Goal: Task Accomplishment & Management: Manage account settings

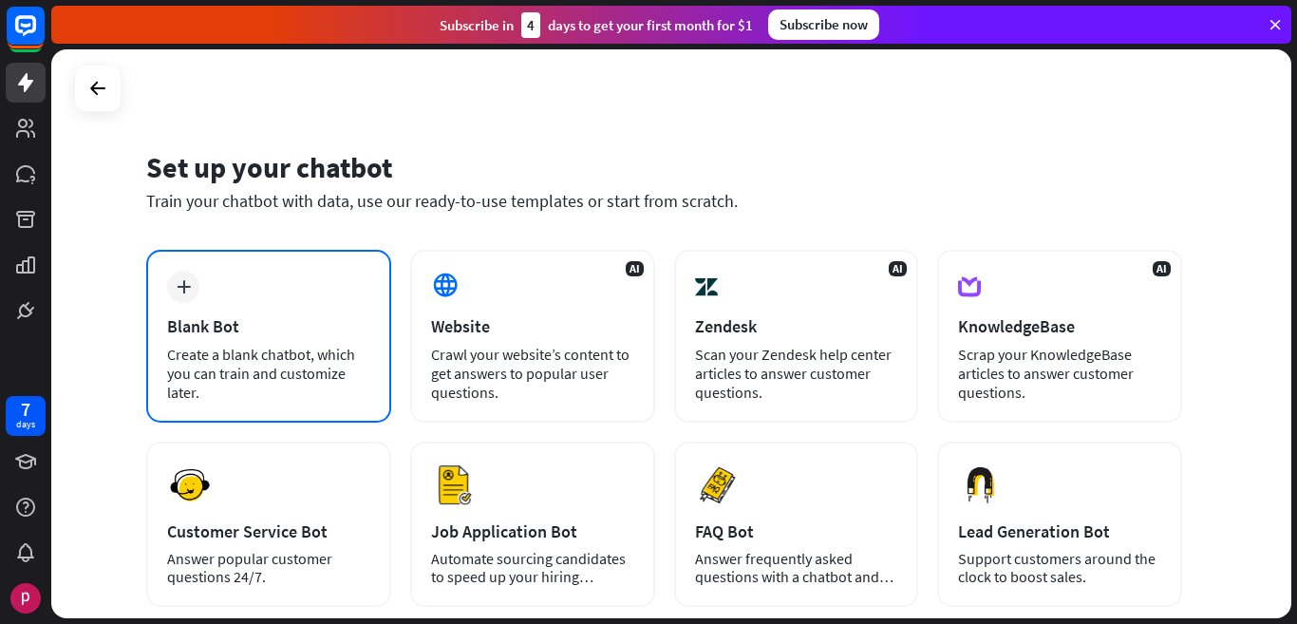
click at [255, 340] on div "plus Blank Bot Create a blank chatbot, which you can train and customize later." at bounding box center [268, 336] width 245 height 173
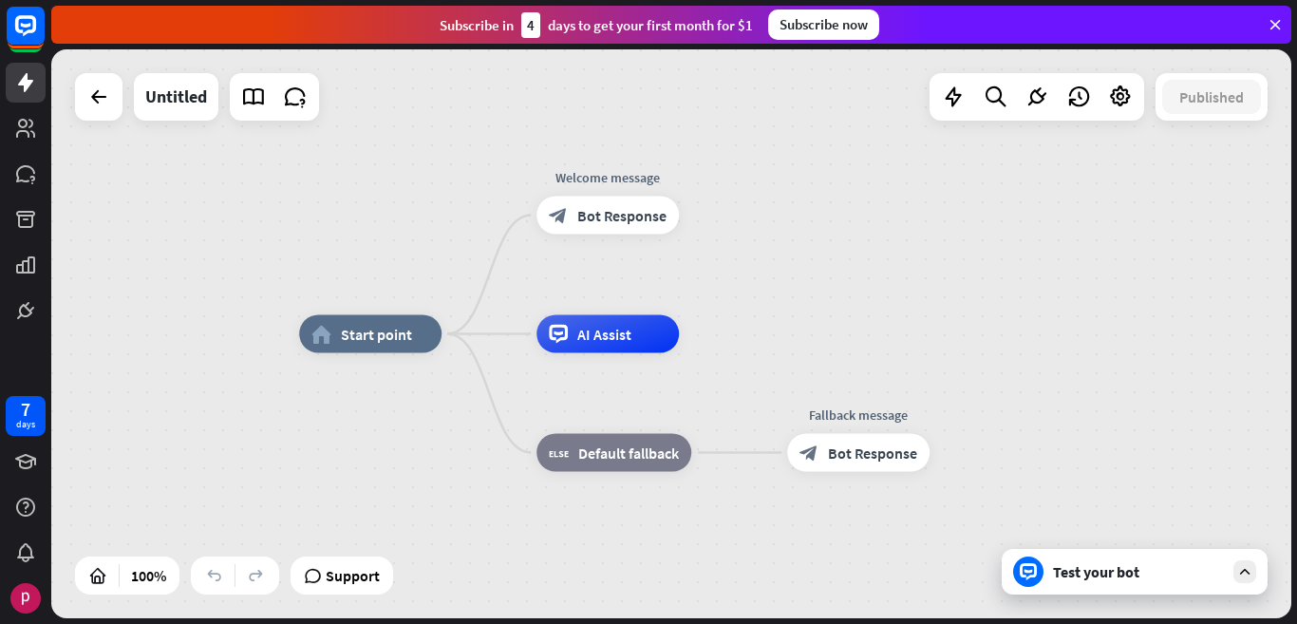
click at [1144, 577] on div "Test your bot" at bounding box center [1138, 571] width 171 height 19
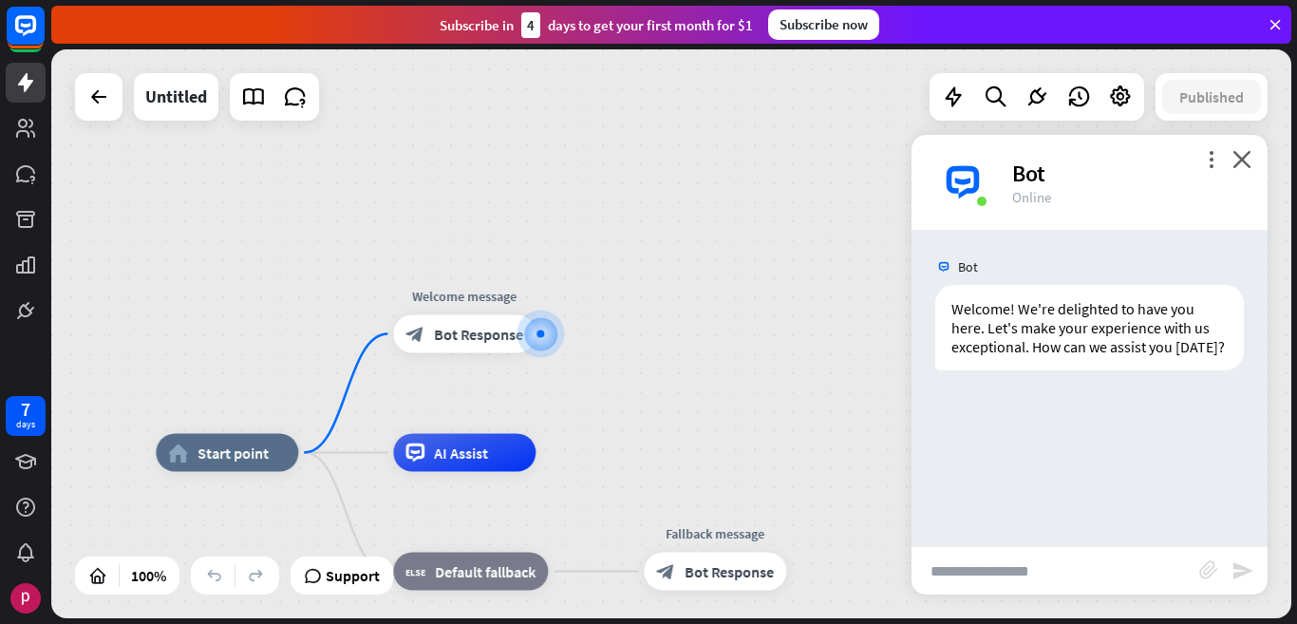
click at [1035, 571] on input "text" at bounding box center [1055, 570] width 288 height 47
type input "****"
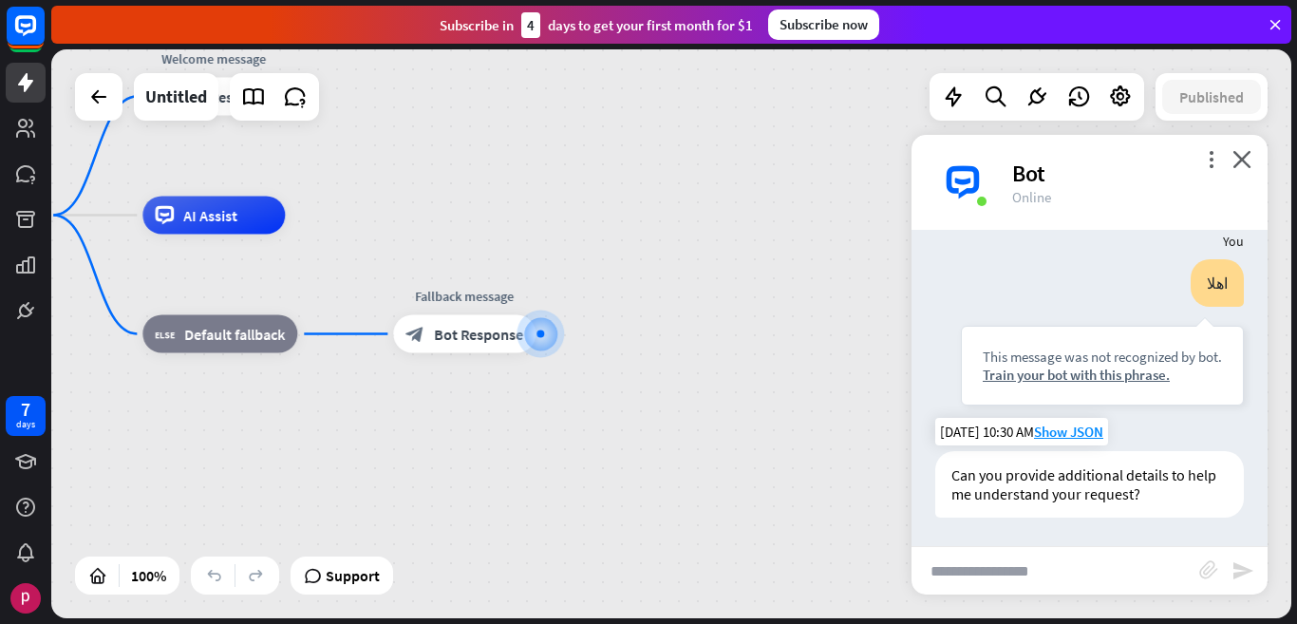
scroll to position [176, 0]
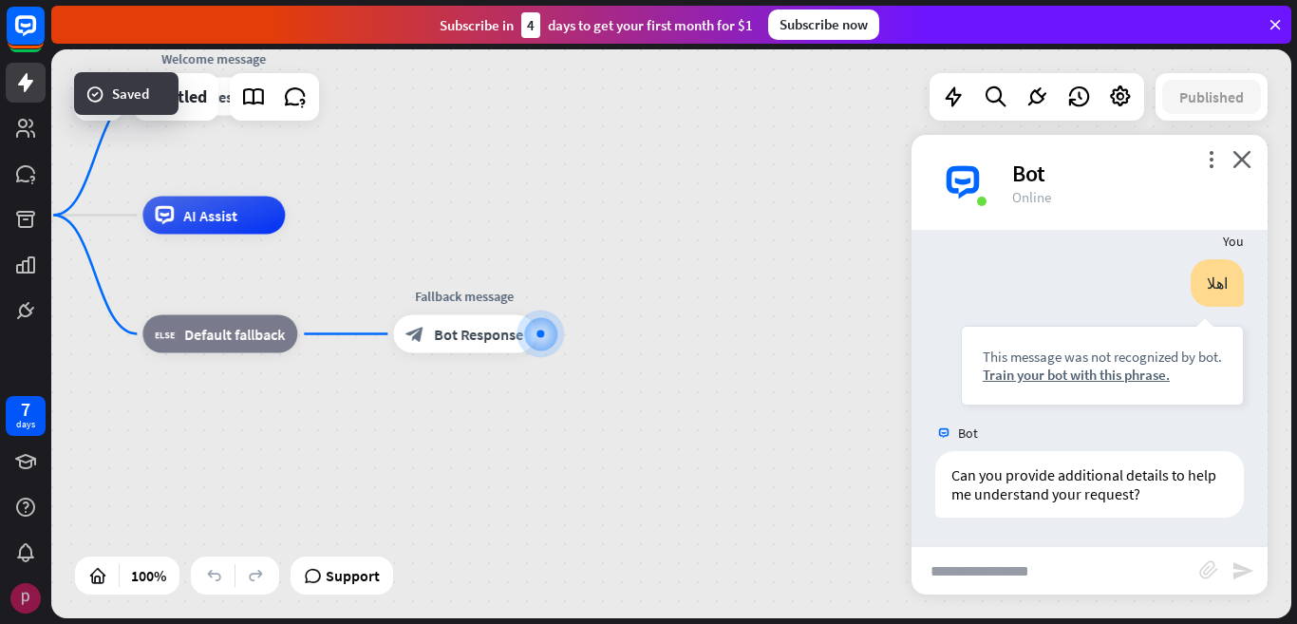
click at [37, 590] on img at bounding box center [25, 598] width 30 height 30
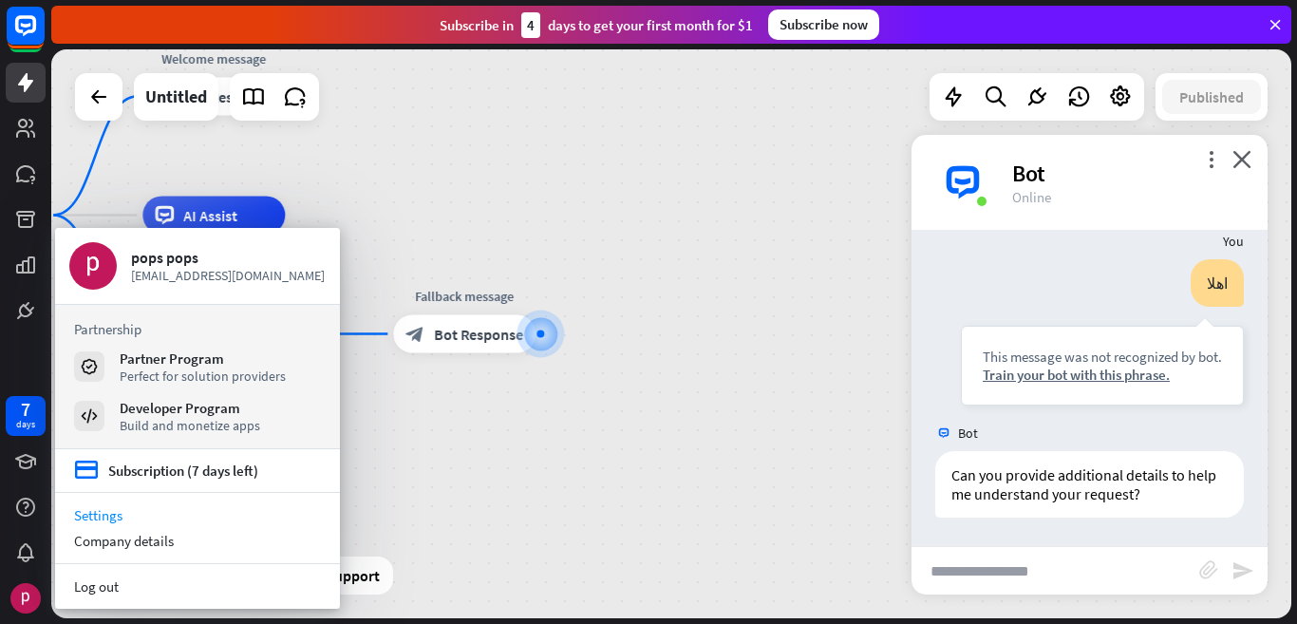
click at [86, 521] on link "Settings" at bounding box center [197, 515] width 285 height 26
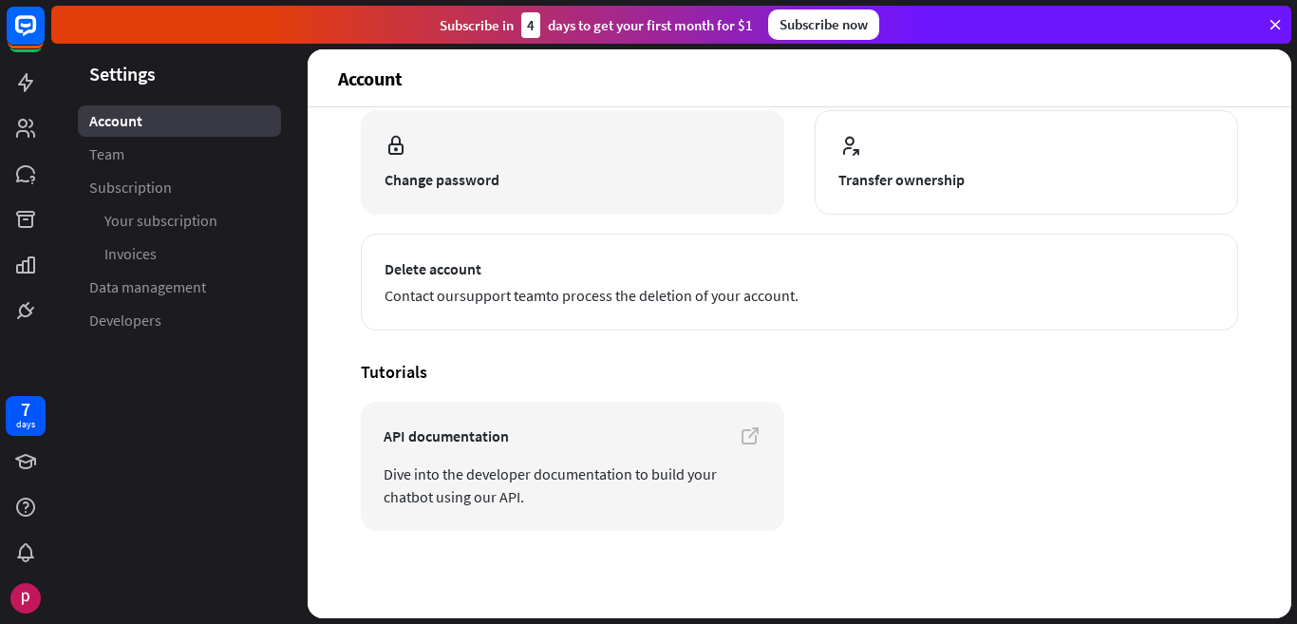
scroll to position [123, 0]
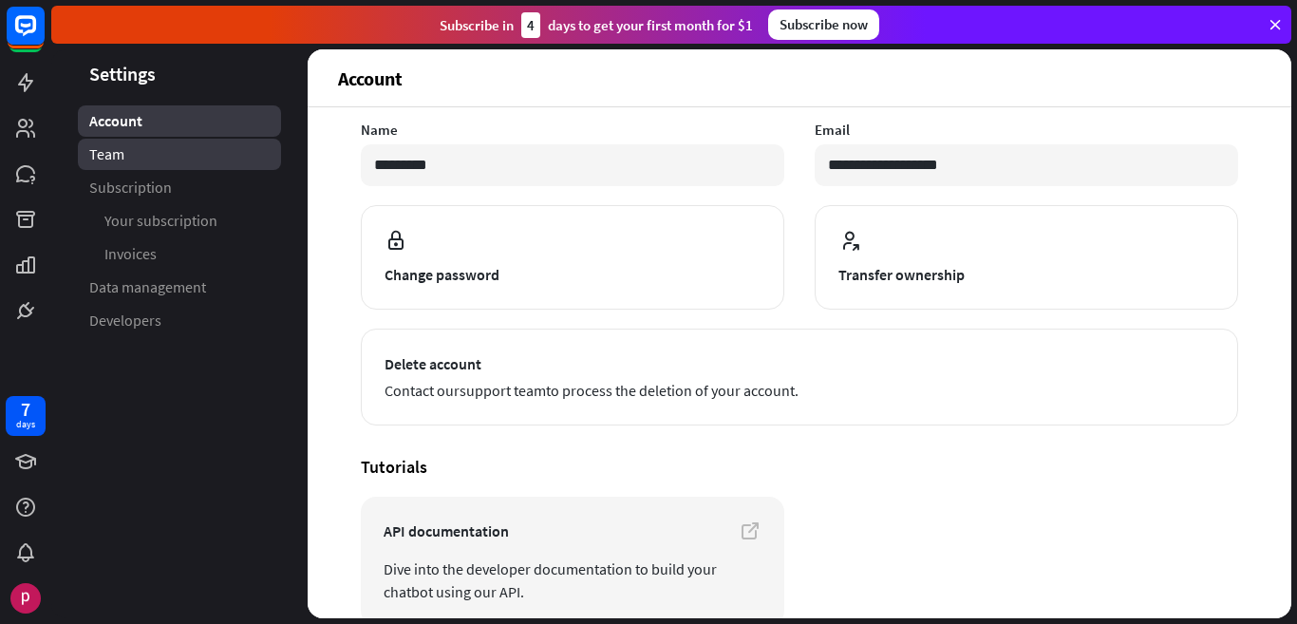
click at [190, 150] on link "Team" at bounding box center [179, 154] width 203 height 31
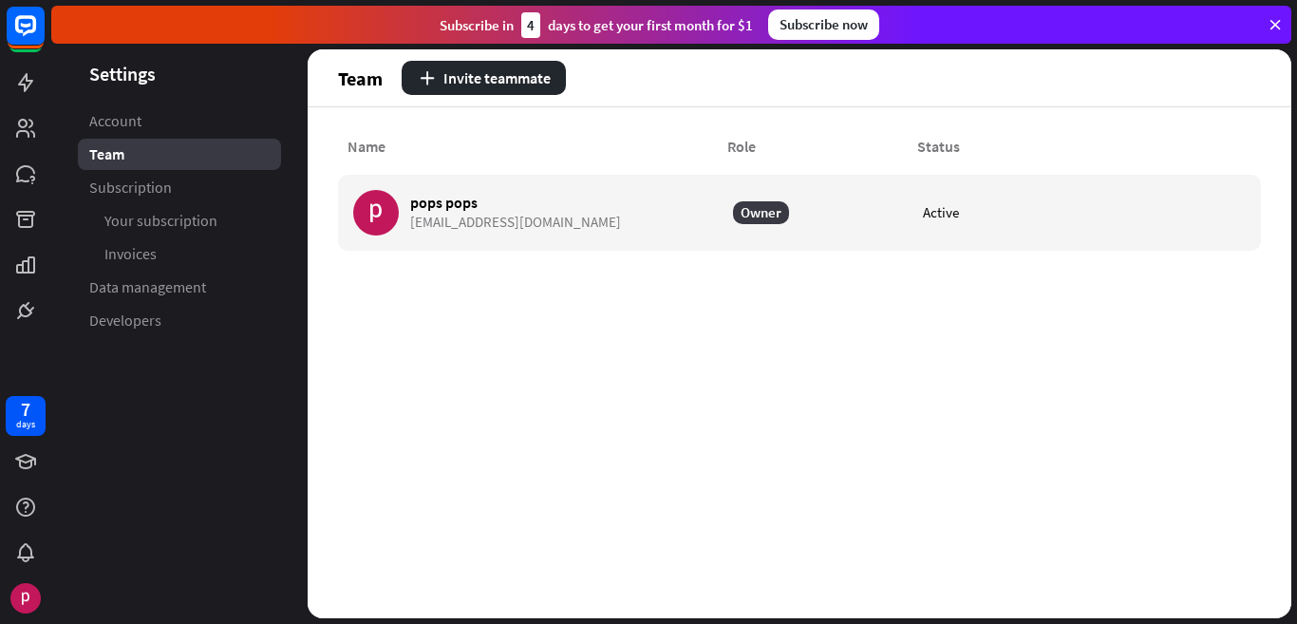
click at [155, 181] on span "Subscription" at bounding box center [130, 188] width 83 height 20
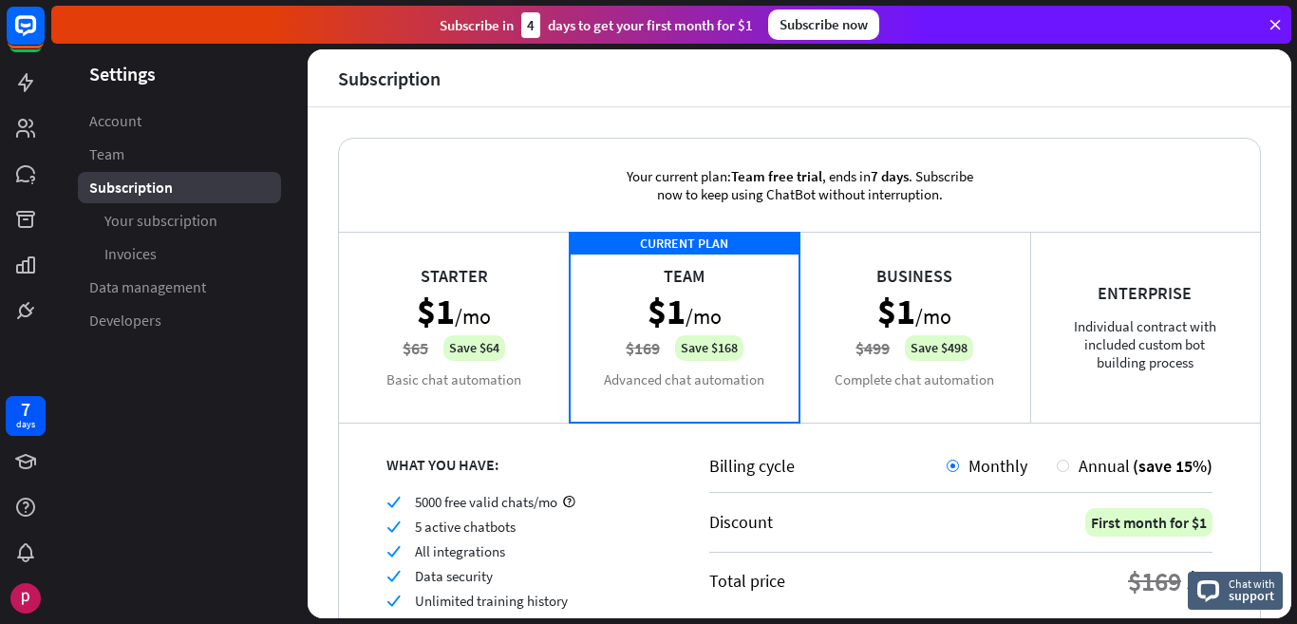
click at [1114, 354] on div "Enterprise Individual contract with included custom bot building process" at bounding box center [1145, 327] width 231 height 190
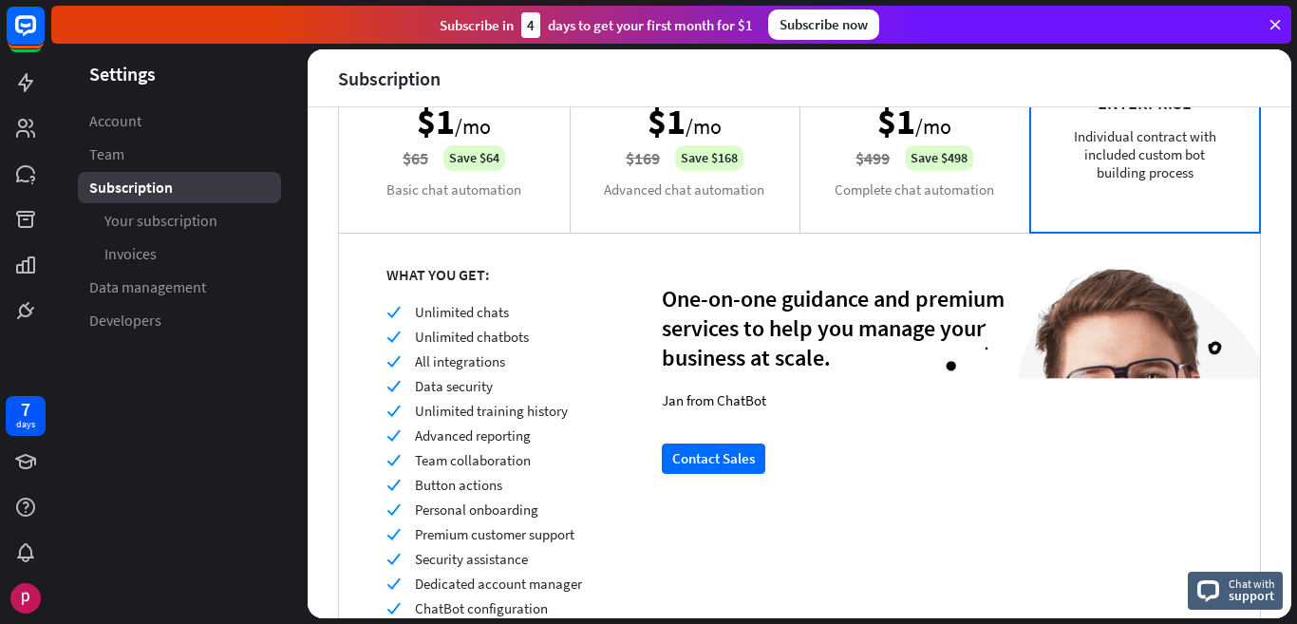
scroll to position [285, 0]
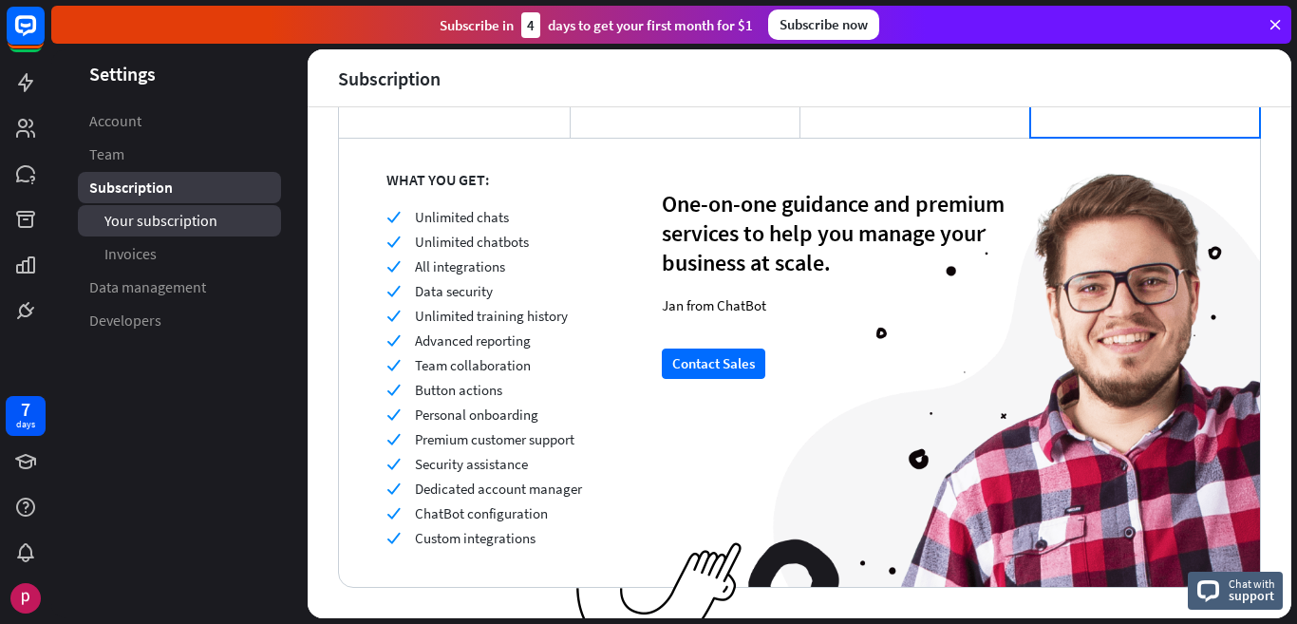
click at [224, 223] on link "Your subscription" at bounding box center [179, 220] width 203 height 31
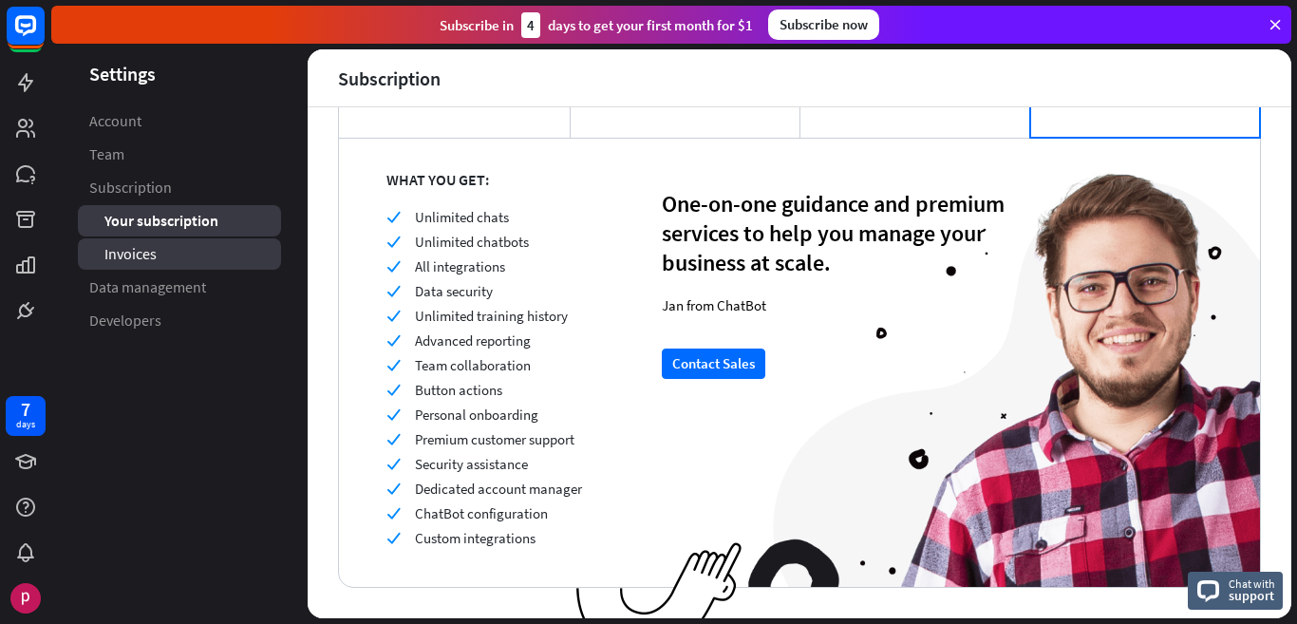
click at [162, 253] on link "Invoices" at bounding box center [179, 253] width 203 height 31
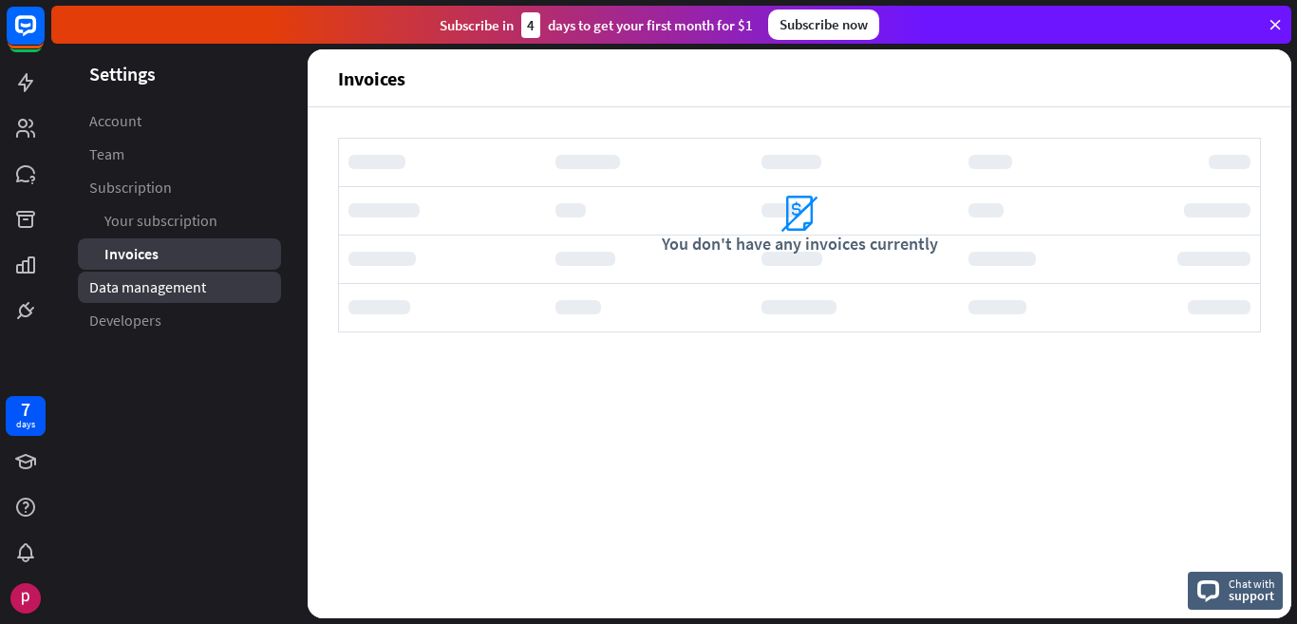
click at [143, 287] on span "Data management" at bounding box center [147, 287] width 117 height 20
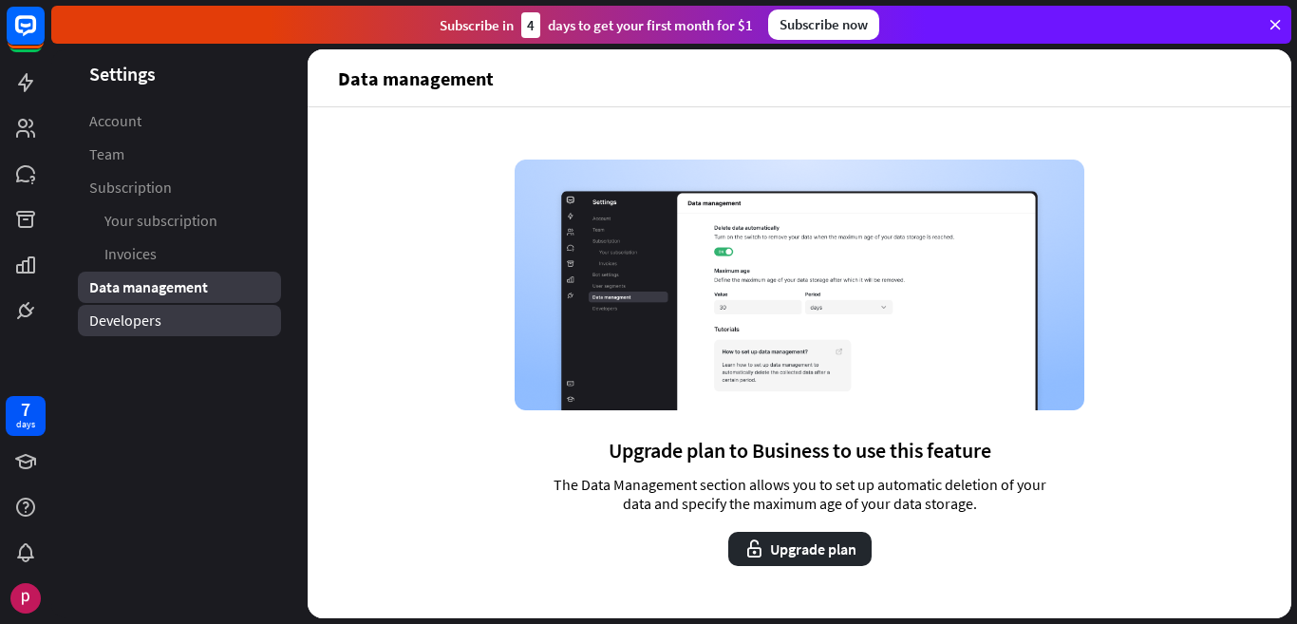
click at [153, 329] on span "Developers" at bounding box center [125, 320] width 72 height 20
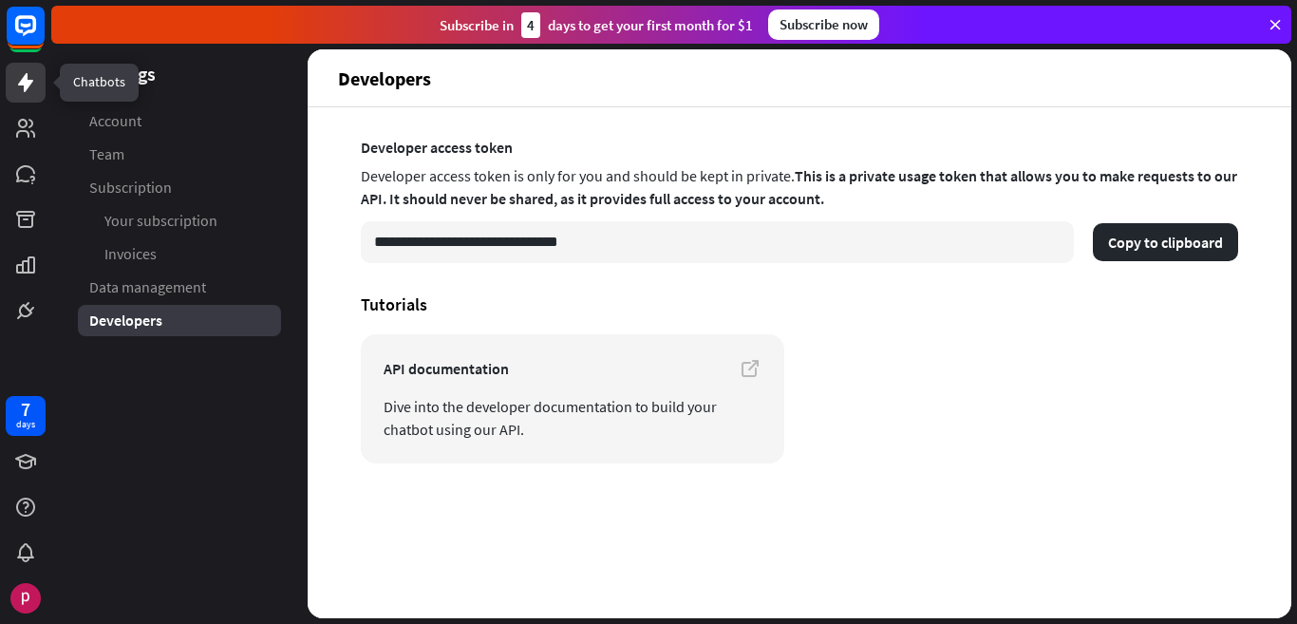
click at [22, 80] on icon at bounding box center [25, 82] width 15 height 19
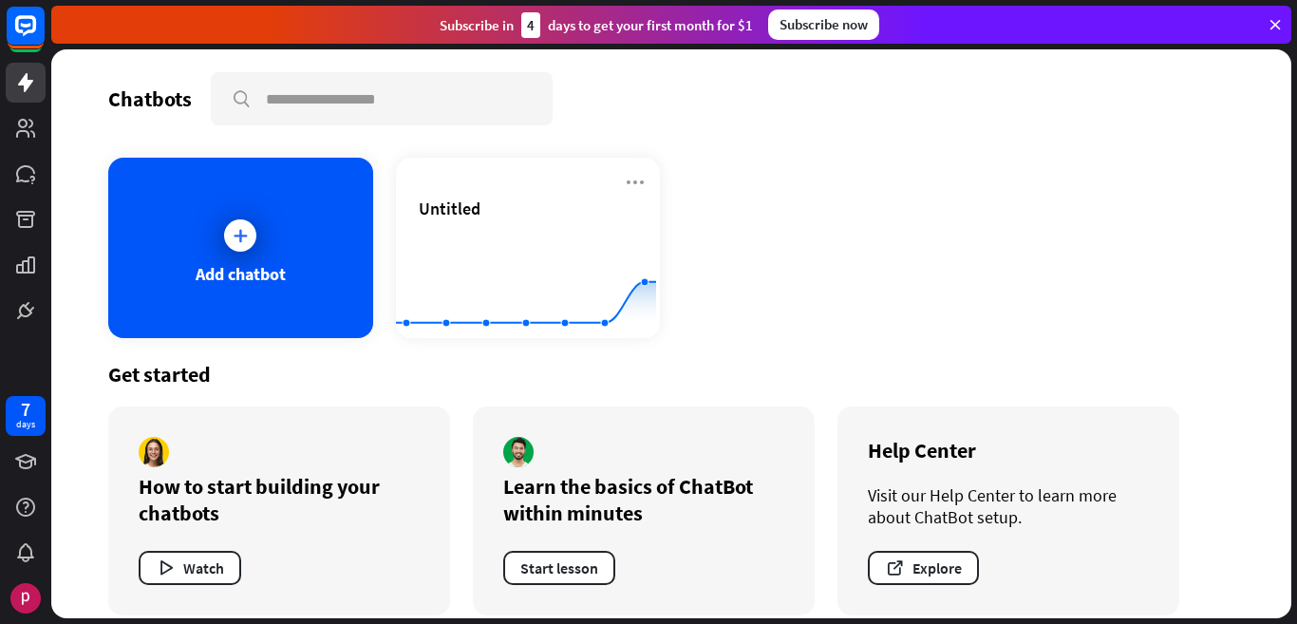
scroll to position [20, 0]
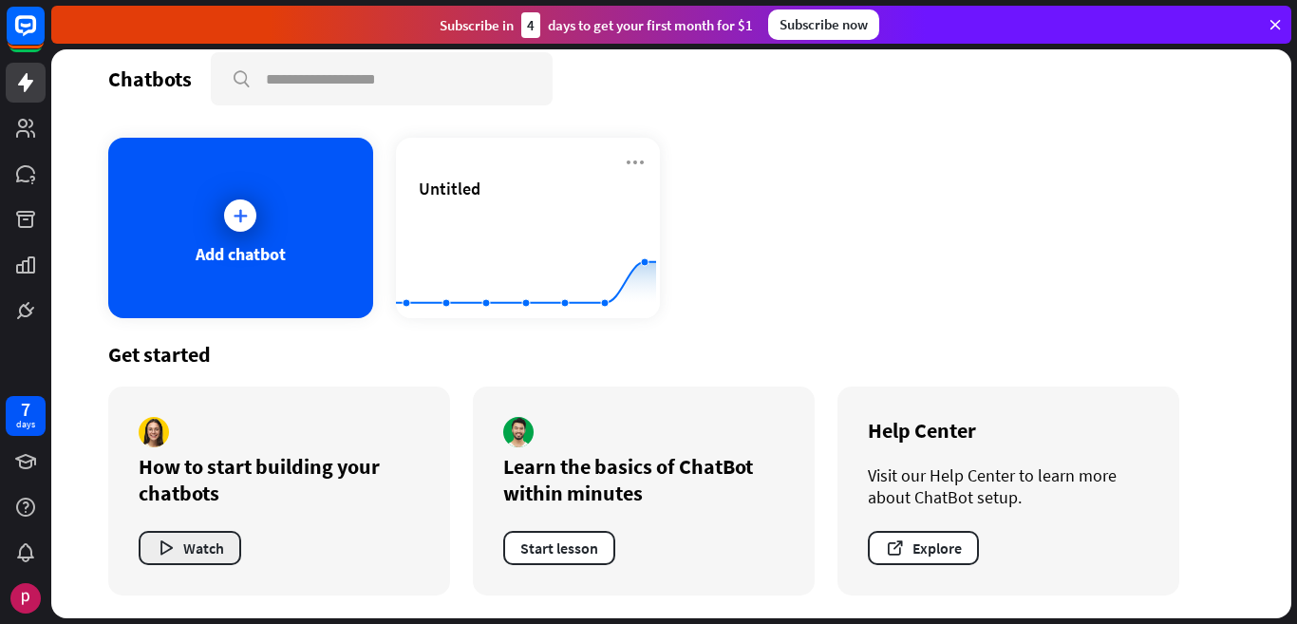
click at [197, 543] on button "Watch" at bounding box center [190, 548] width 103 height 34
